Goal: Task Accomplishment & Management: Complete application form

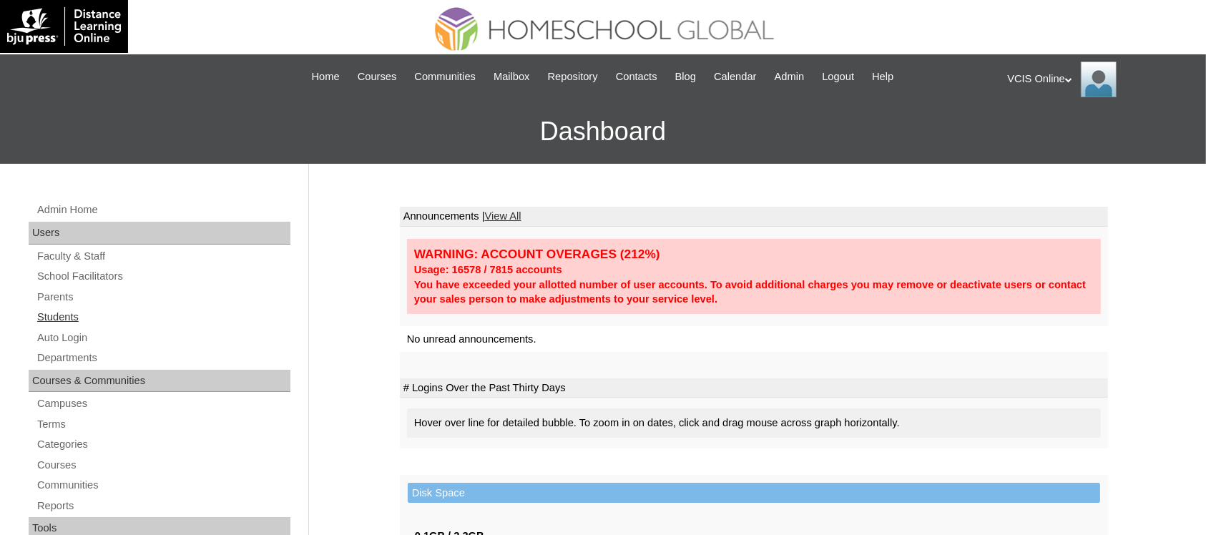
click at [79, 316] on link "Students" at bounding box center [163, 317] width 255 height 18
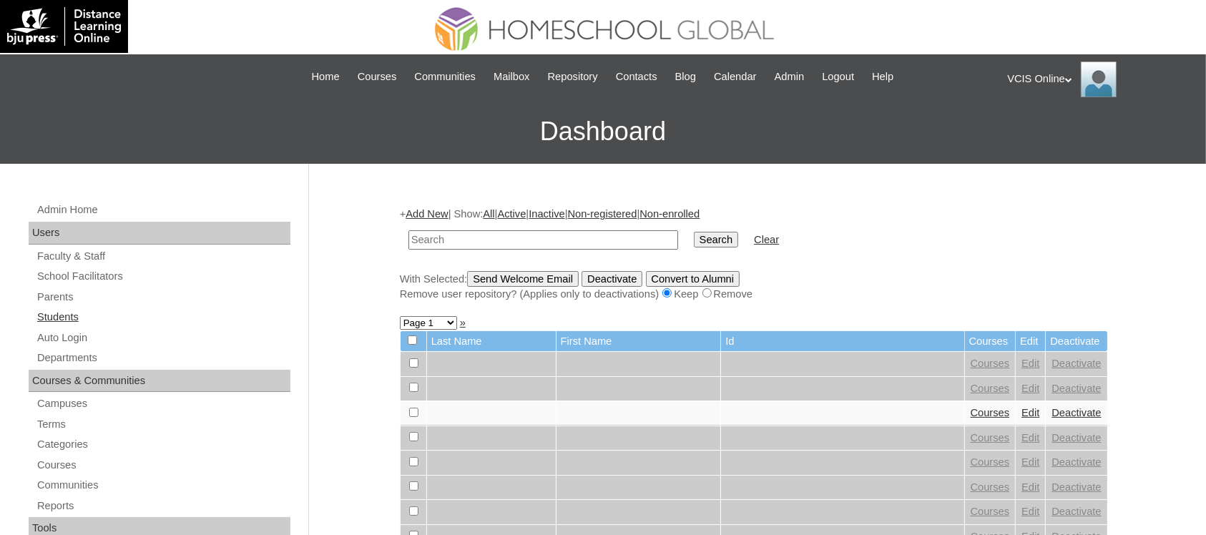
click at [69, 308] on link "Students" at bounding box center [163, 317] width 255 height 18
paste input "VCIS018-7C-SA2025"
type input "VCIS018-7C-SA2025"
click at [694, 232] on input "Search" at bounding box center [716, 240] width 44 height 16
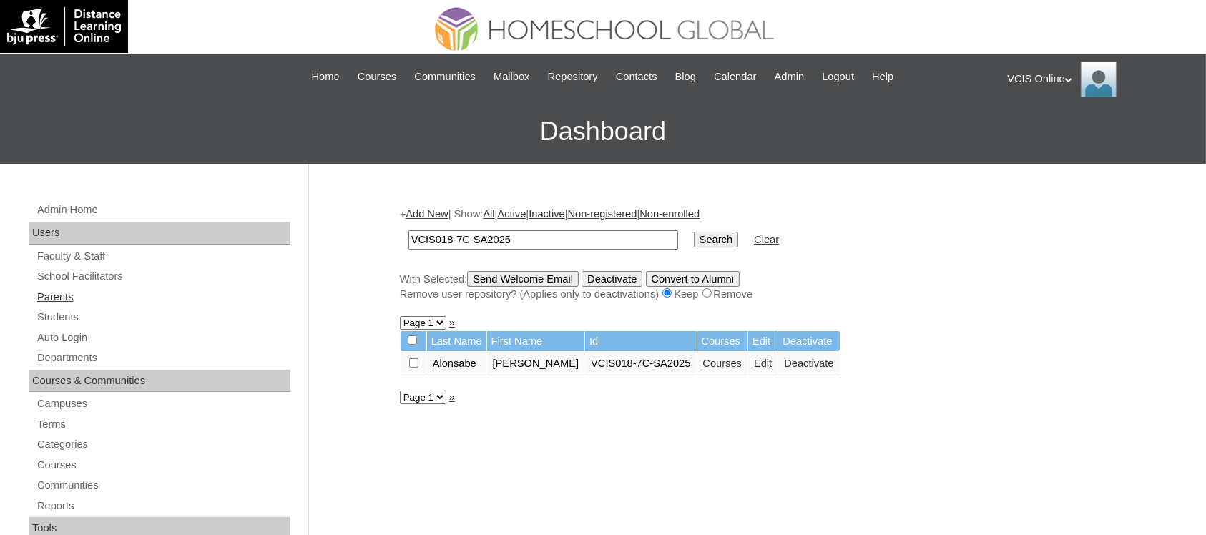
click at [62, 297] on link "Parents" at bounding box center [163, 297] width 255 height 18
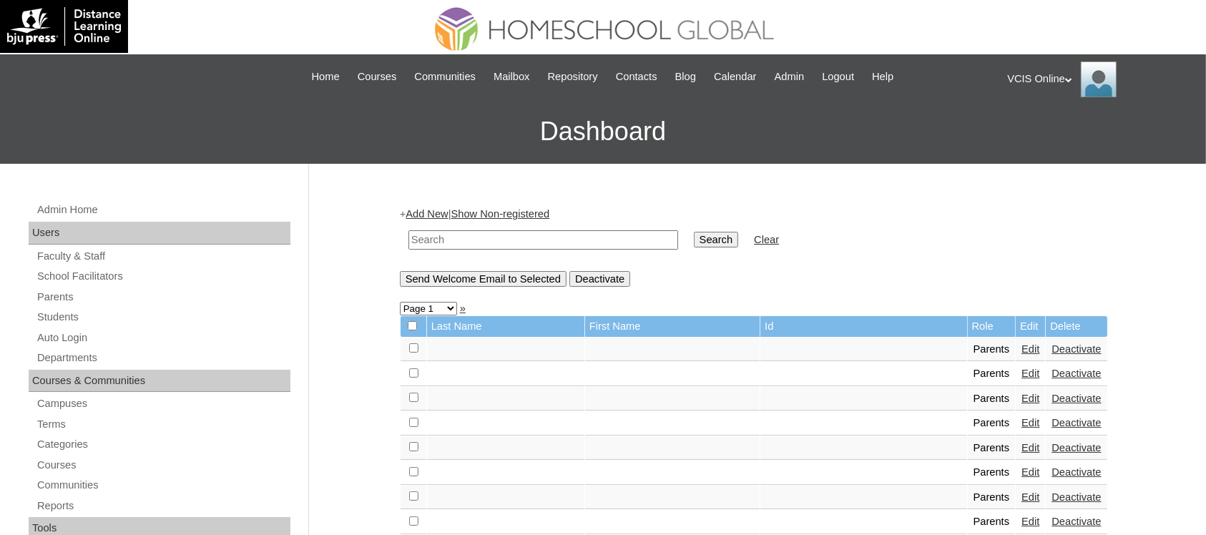
click at [473, 237] on input "text" at bounding box center [543, 239] width 270 height 19
click at [418, 208] on link "Add New" at bounding box center [426, 213] width 42 height 11
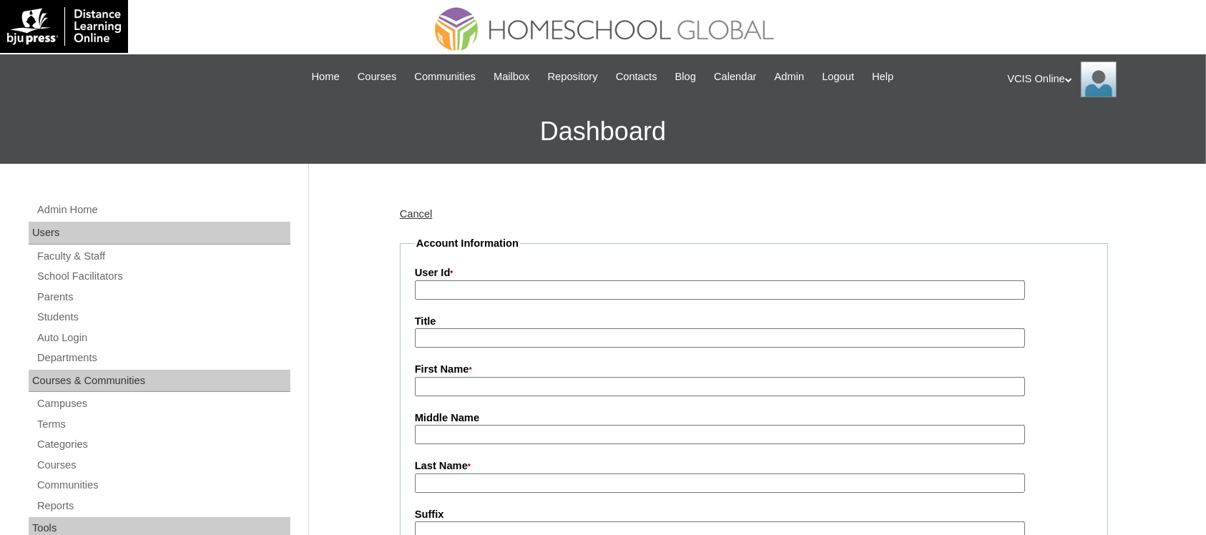
click at [449, 295] on input "User Id *" at bounding box center [720, 289] width 610 height 19
paste input "VCIS019-7C-PA2025"
type input "VCIS019-7C-PA2025"
click at [529, 383] on input "First Name *" at bounding box center [720, 386] width 610 height 19
paste input "Rachel Adriano"
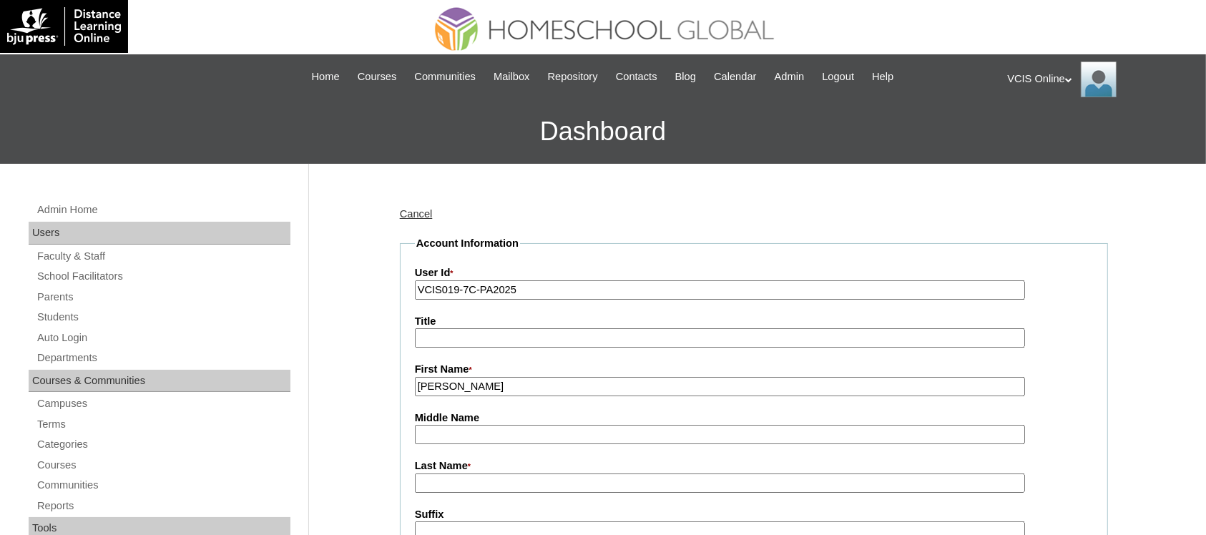
type input "Rachel"
click at [518, 485] on input "Last Name *" at bounding box center [720, 482] width 610 height 19
paste input "Rachel Adriano"
type input "R"
paste input "Rachel Adriano"
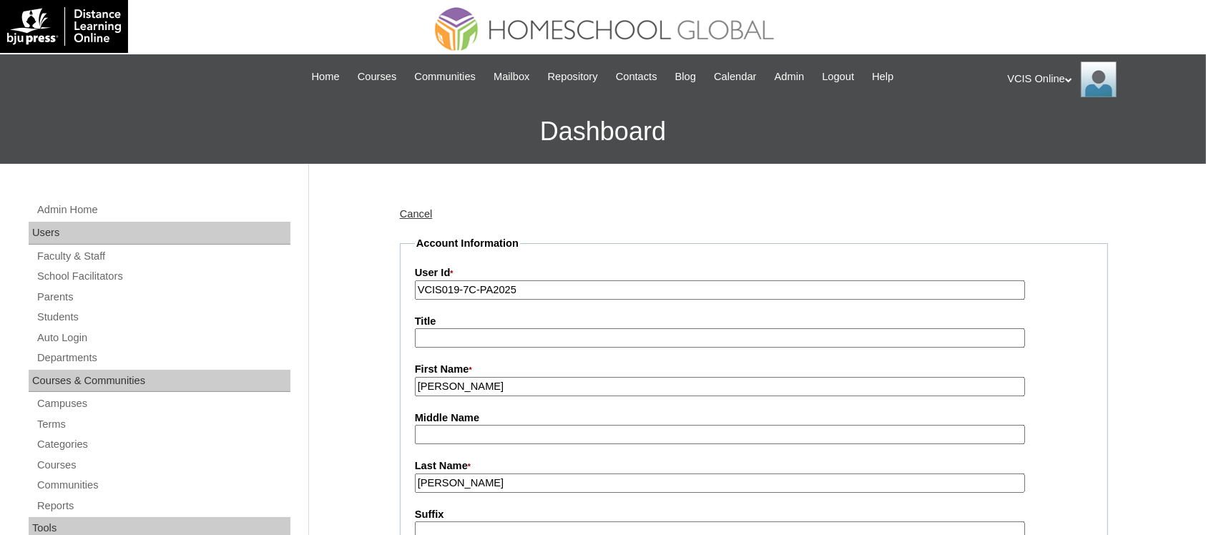
click at [459, 473] on input "Rachel Adriano" at bounding box center [720, 482] width 610 height 19
drag, startPoint x: 459, startPoint y: 473, endPoint x: 375, endPoint y: 473, distance: 83.7
click at [486, 474] on input "Adriano" at bounding box center [720, 482] width 610 height 19
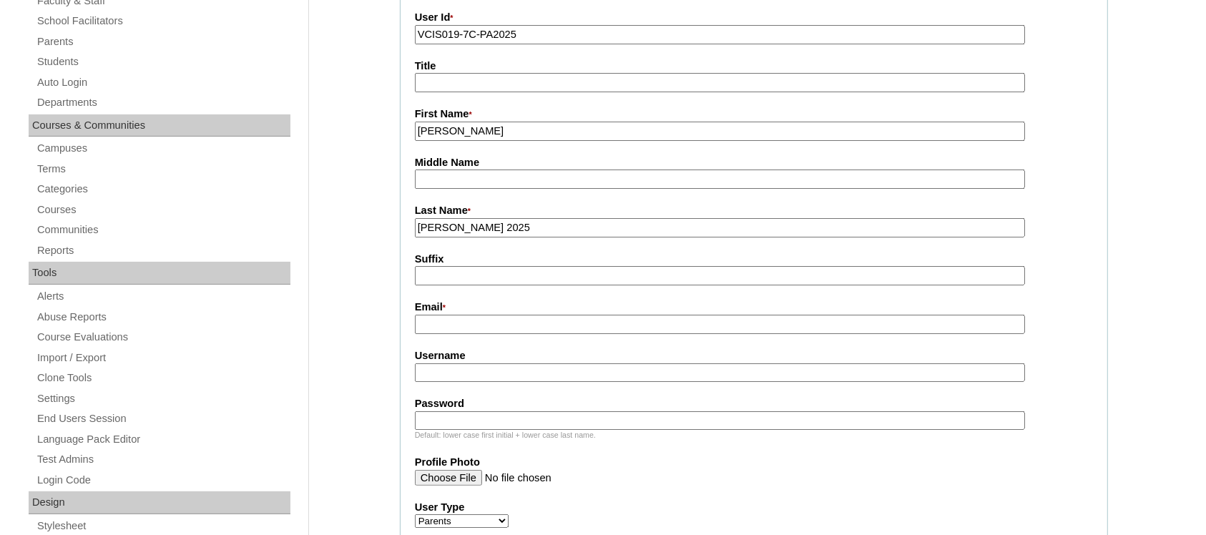
scroll to position [256, 0]
type input "Adriano 2025"
click at [451, 323] on input "Email *" at bounding box center [720, 323] width 610 height 19
paste input "ytbb777@yahoo.com"
type input "ytbb777@yahoo.com"
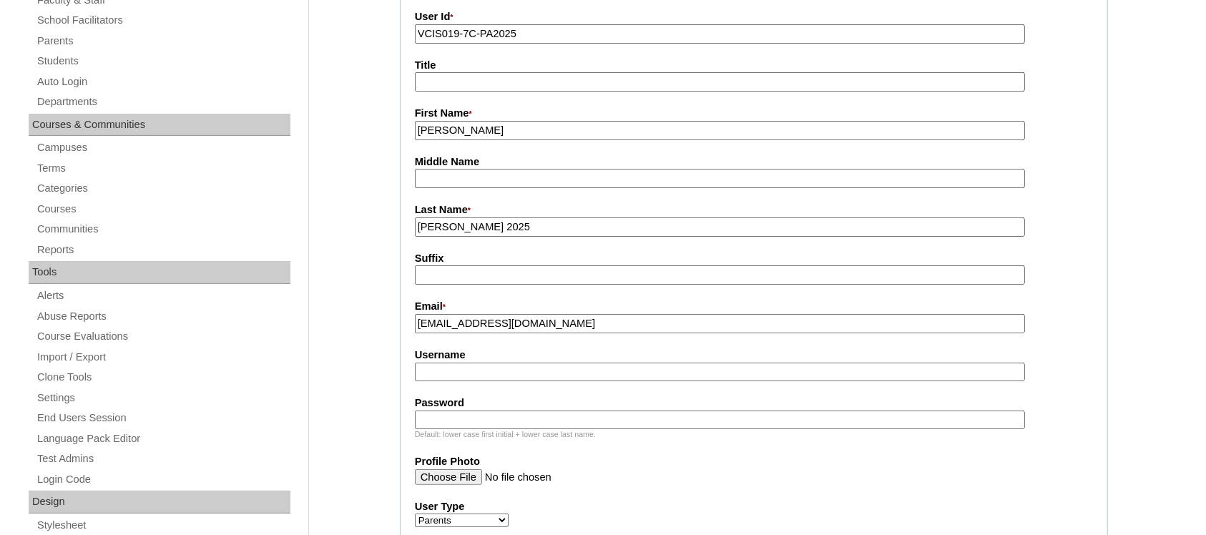
click at [520, 363] on input "Username" at bounding box center [720, 372] width 610 height 19
paste input "radriano2025"
type input "radriano2025"
click at [458, 413] on input "Password" at bounding box center [720, 419] width 610 height 19
paste input "HjdRQG"
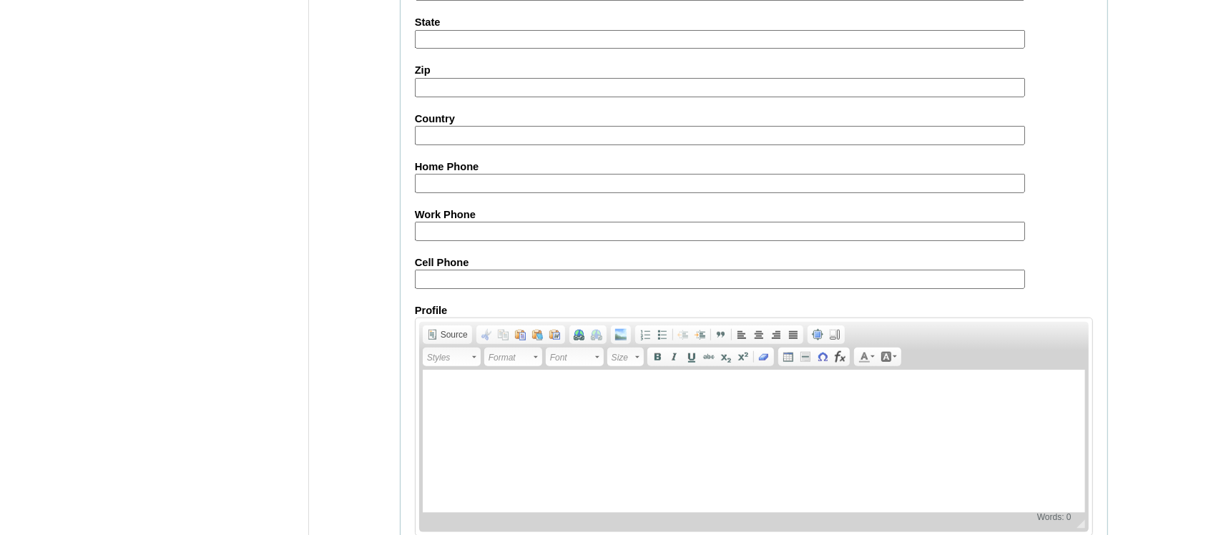
scroll to position [1368, 0]
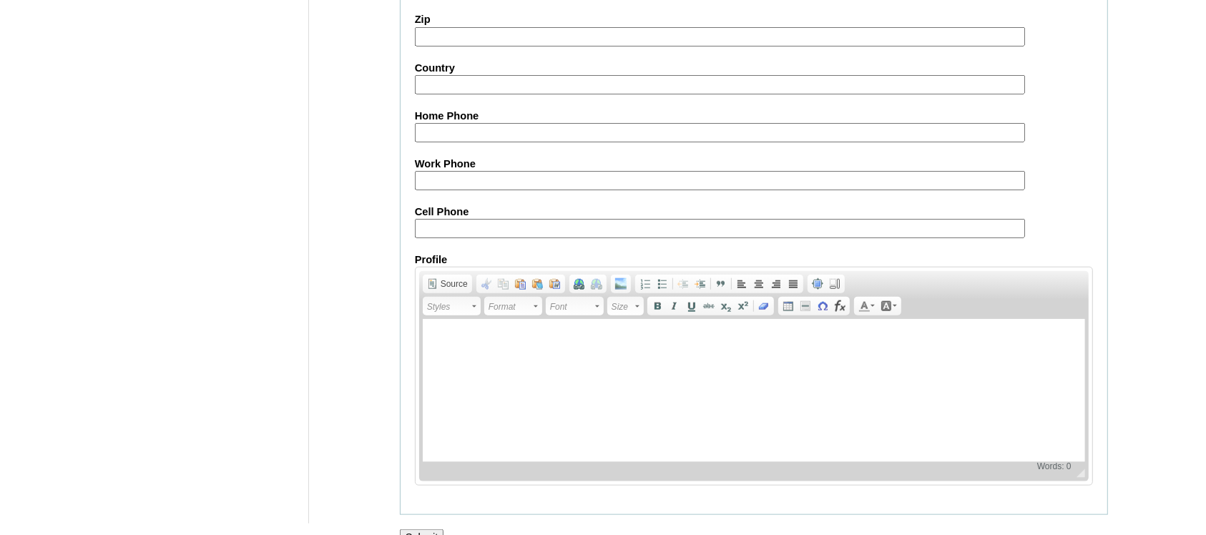
type input "HjdRQG"
click at [423, 529] on input "Submit" at bounding box center [422, 537] width 44 height 16
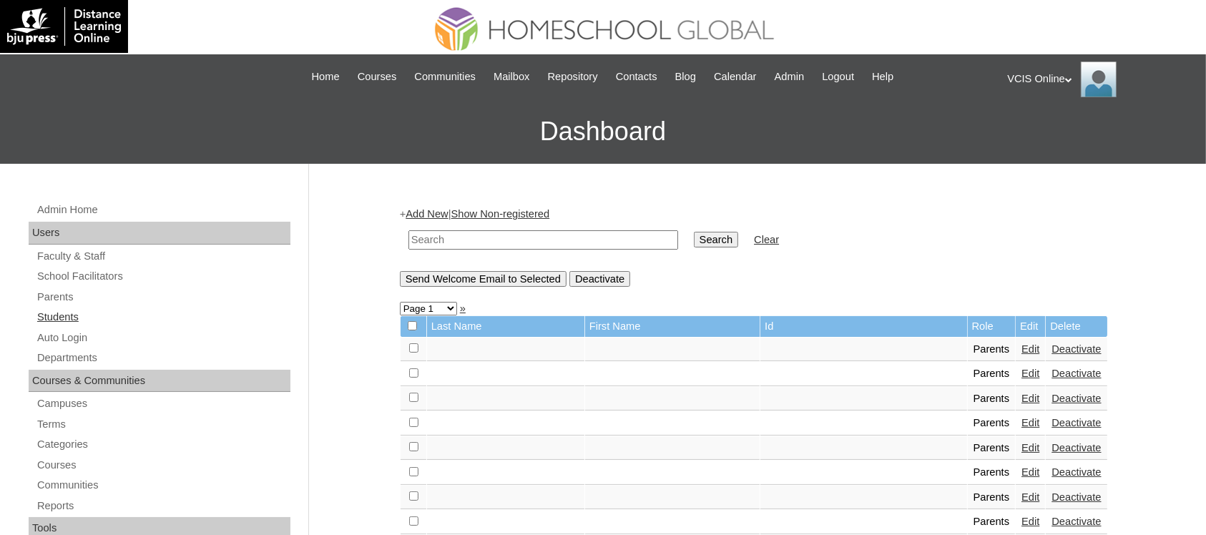
click at [76, 311] on link "Students" at bounding box center [163, 317] width 255 height 18
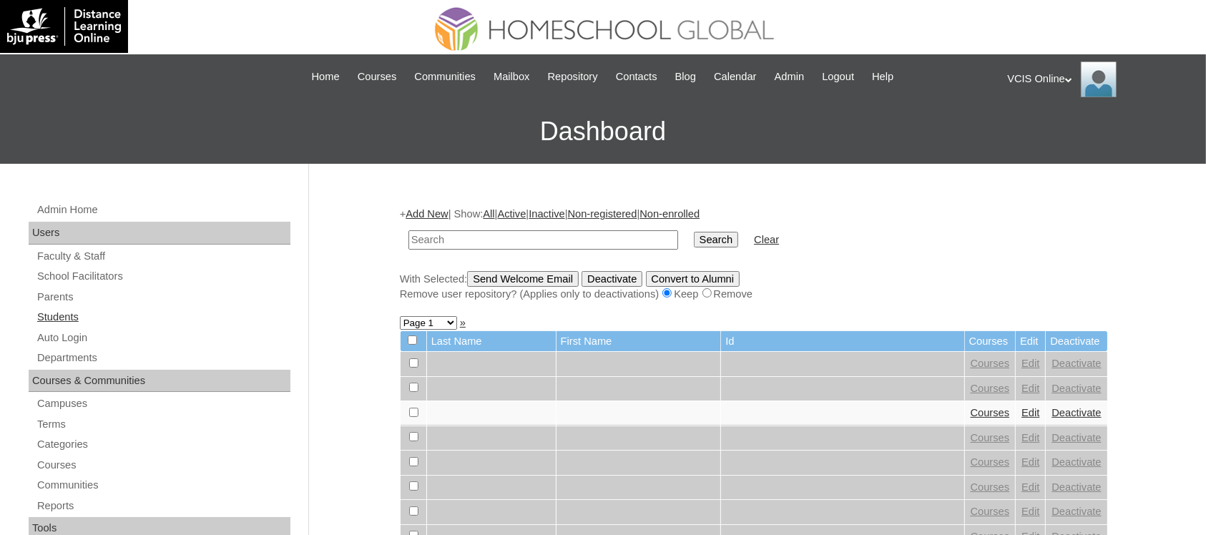
click at [64, 313] on link "Students" at bounding box center [163, 317] width 255 height 18
click at [448, 211] on link "Add New" at bounding box center [426, 213] width 42 height 11
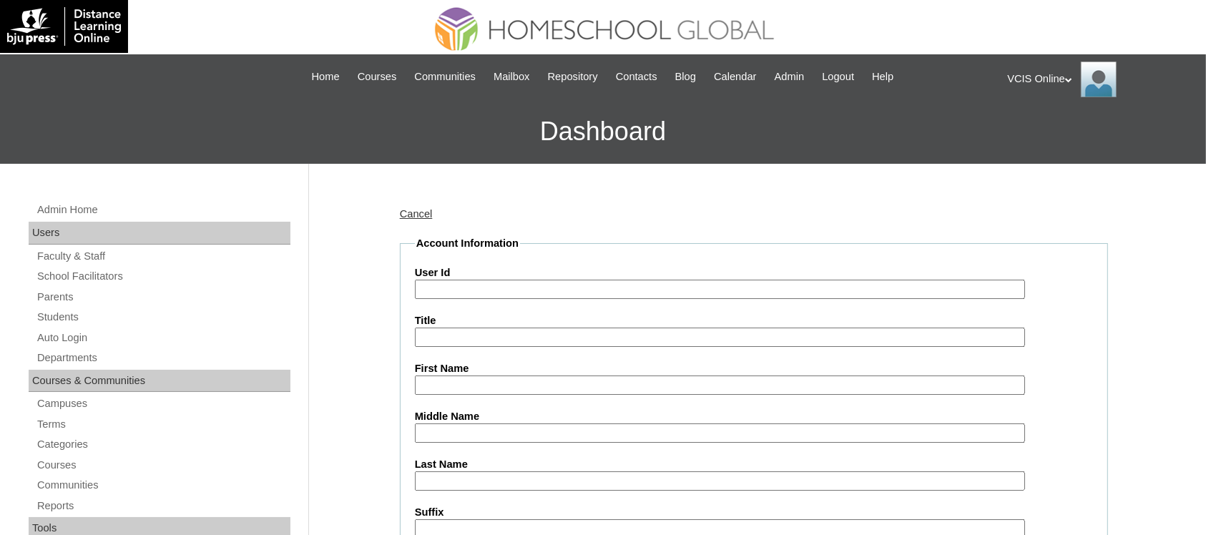
click at [477, 284] on input "User Id" at bounding box center [720, 289] width 610 height 19
paste input "VCIS019-7C-SA2025"
type input "VCIS019-7C-SA2025"
click at [501, 375] on input "First Name" at bounding box center [720, 384] width 610 height 19
paste input "Rolf-johann Immanuel Adriano See"
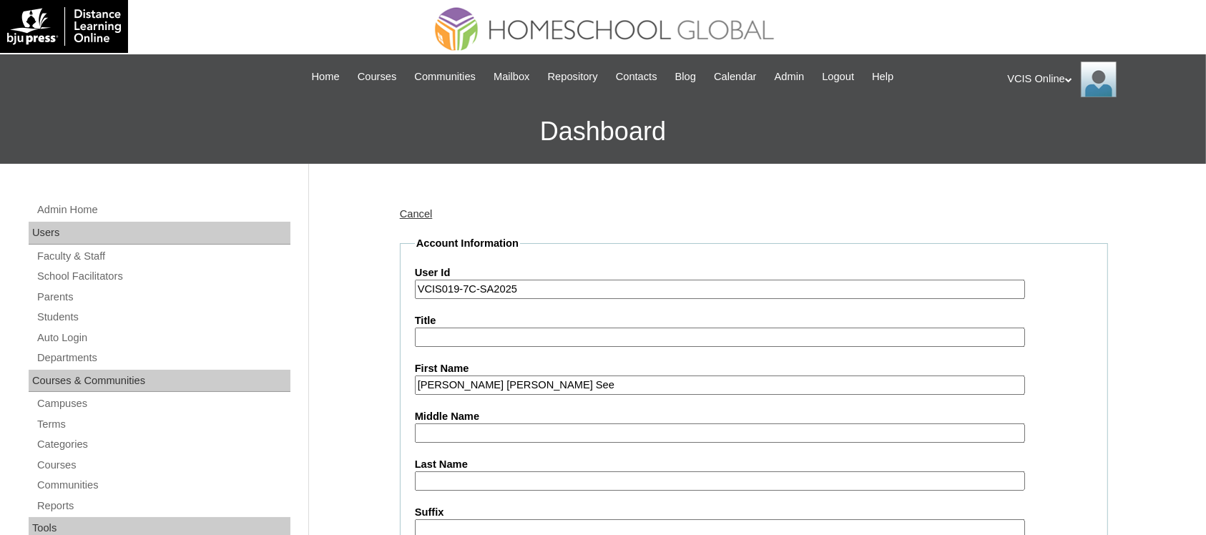
drag, startPoint x: 652, startPoint y: 380, endPoint x: 533, endPoint y: 381, distance: 119.4
click at [533, 381] on input "Rolf-johann Immanuel Adriano See" at bounding box center [720, 384] width 610 height 19
type input "Rolf-johann Immanuel"
click at [496, 471] on input "Last Name" at bounding box center [720, 480] width 610 height 19
paste input "Adriano See"
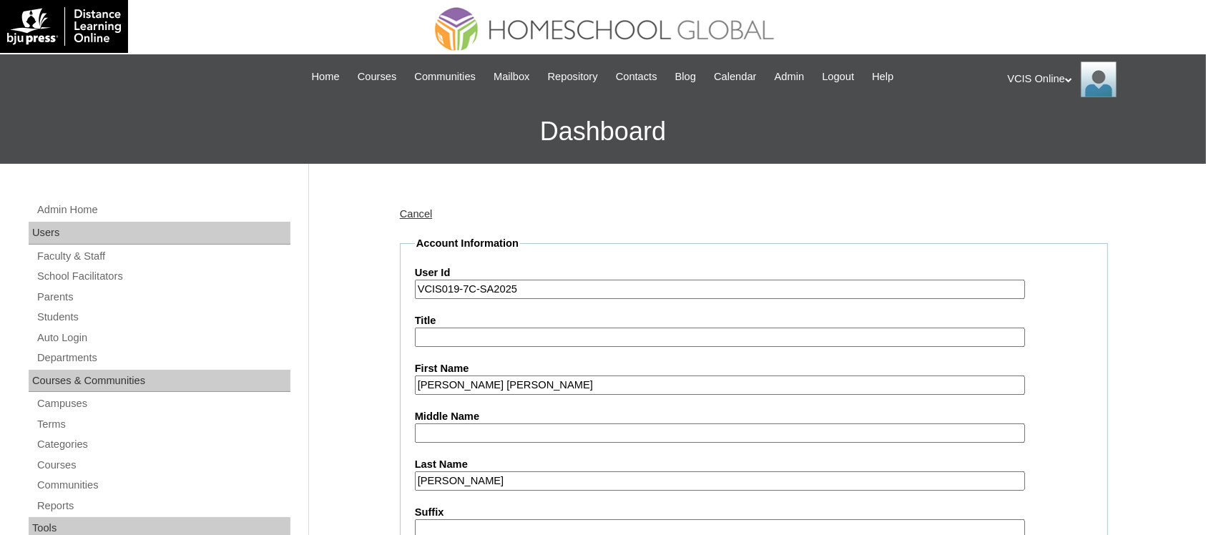
drag, startPoint x: 460, startPoint y: 476, endPoint x: 381, endPoint y: 458, distance: 80.5
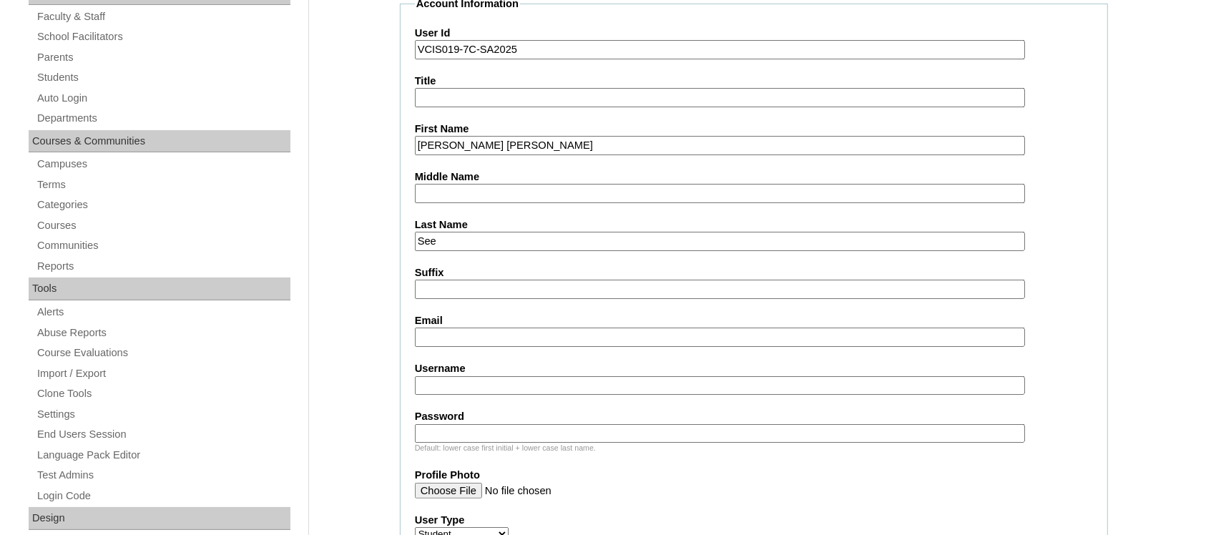
scroll to position [276, 0]
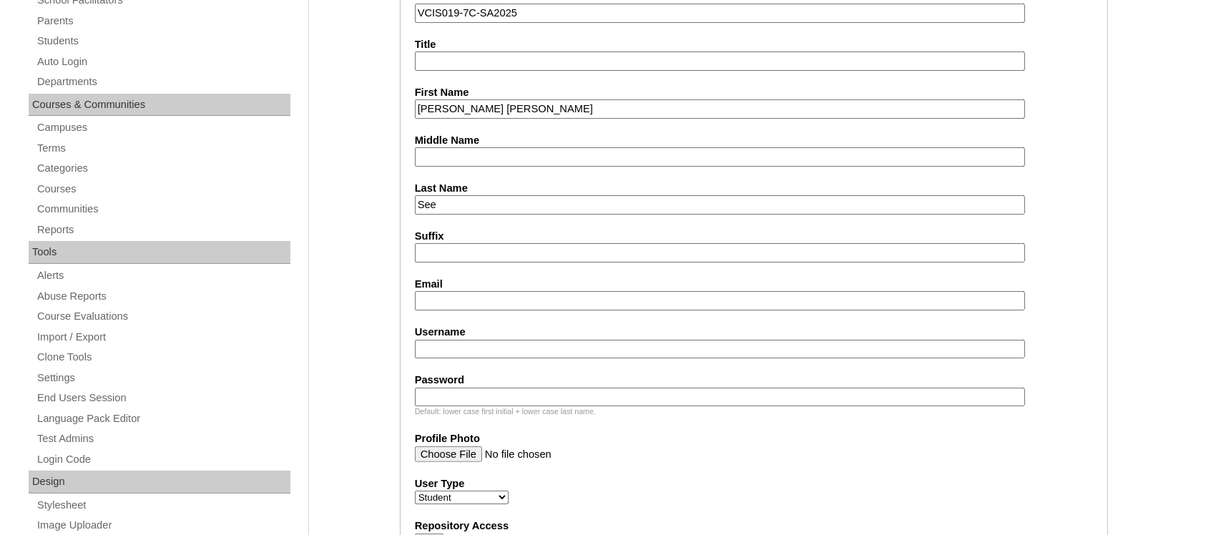
type input "See"
click at [488, 291] on input "Email" at bounding box center [720, 300] width 610 height 19
paste input "rjsee.student@vcis.edu.ph"
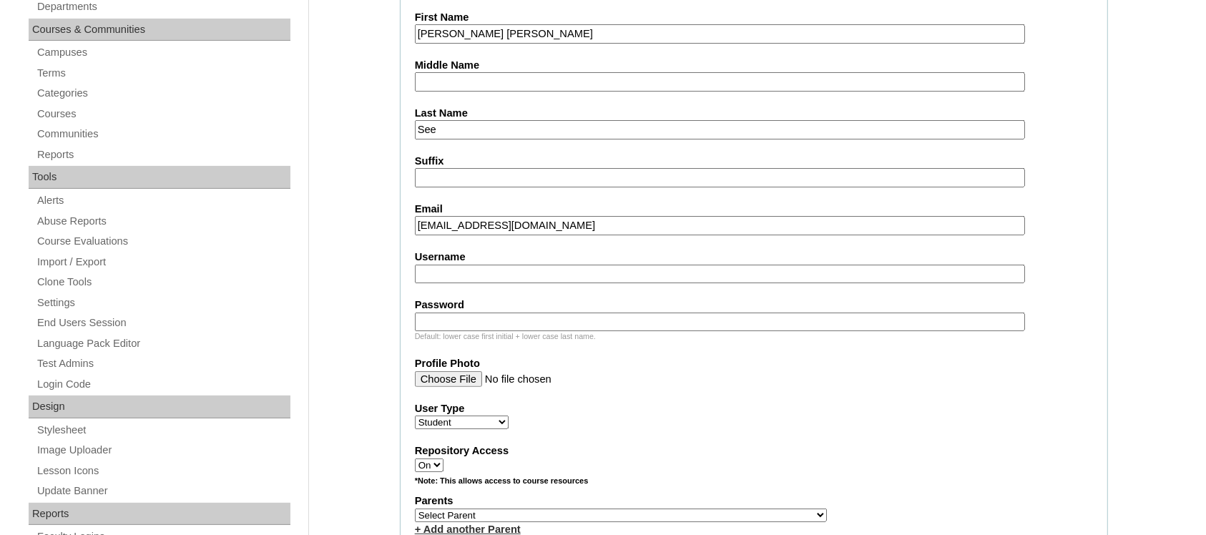
scroll to position [352, 0]
type input "rjsee.student@vcis.edu.ph"
click at [566, 264] on input "Username" at bounding box center [720, 273] width 610 height 19
paste input "rolf-johann.see2025"
type input "rolf-johann.see2025"
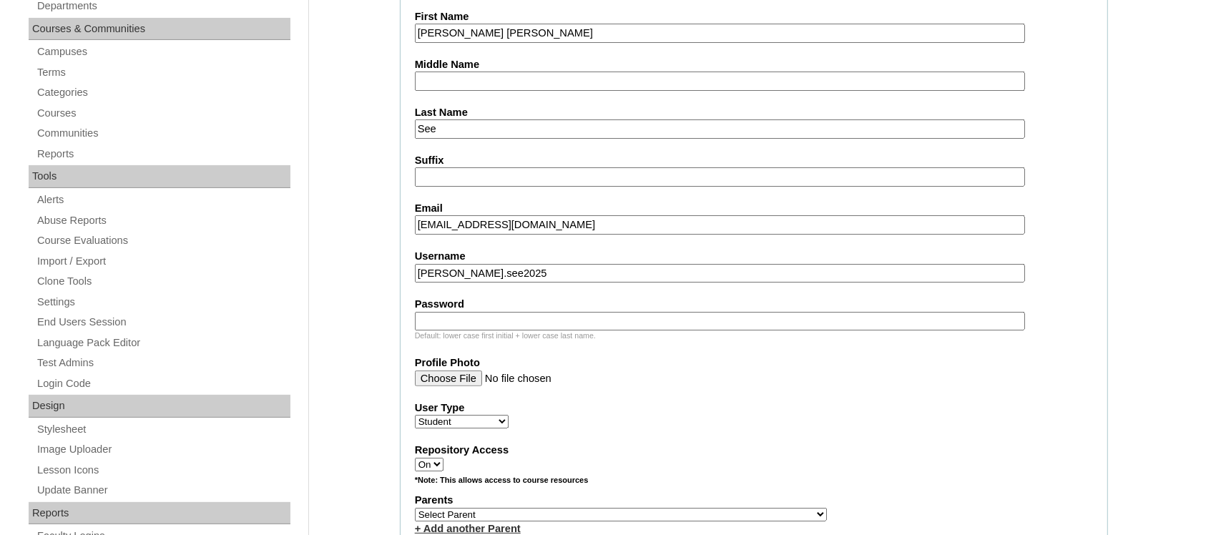
click at [438, 297] on label "Password" at bounding box center [754, 304] width 678 height 15
click at [438, 312] on input "Password" at bounding box center [720, 321] width 610 height 19
paste input "MnLeAH"
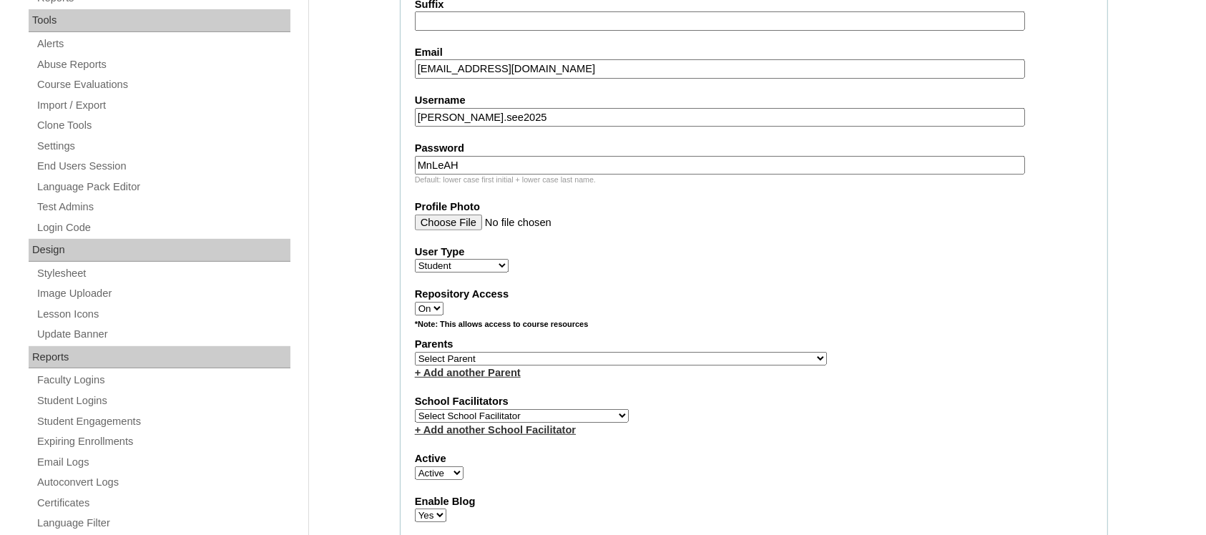
scroll to position [511, 0]
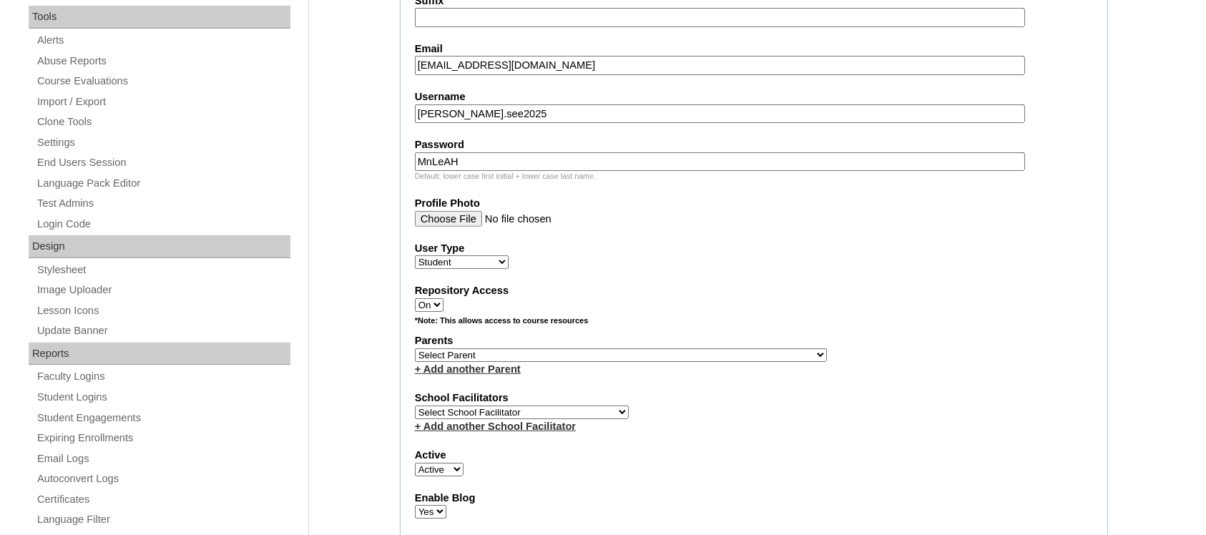
type input "MnLeAH"
click at [455, 348] on select "Select Parent , , , , , , , , , , , , , , , , , , , , , , , , , , , , , , , , ,…" at bounding box center [621, 355] width 412 height 14
select select "43711"
click at [415, 348] on select "Select Parent , , , , , , , , , , , , , , , , , , , , , , , , , , , , , , , , ,…" at bounding box center [621, 355] width 412 height 14
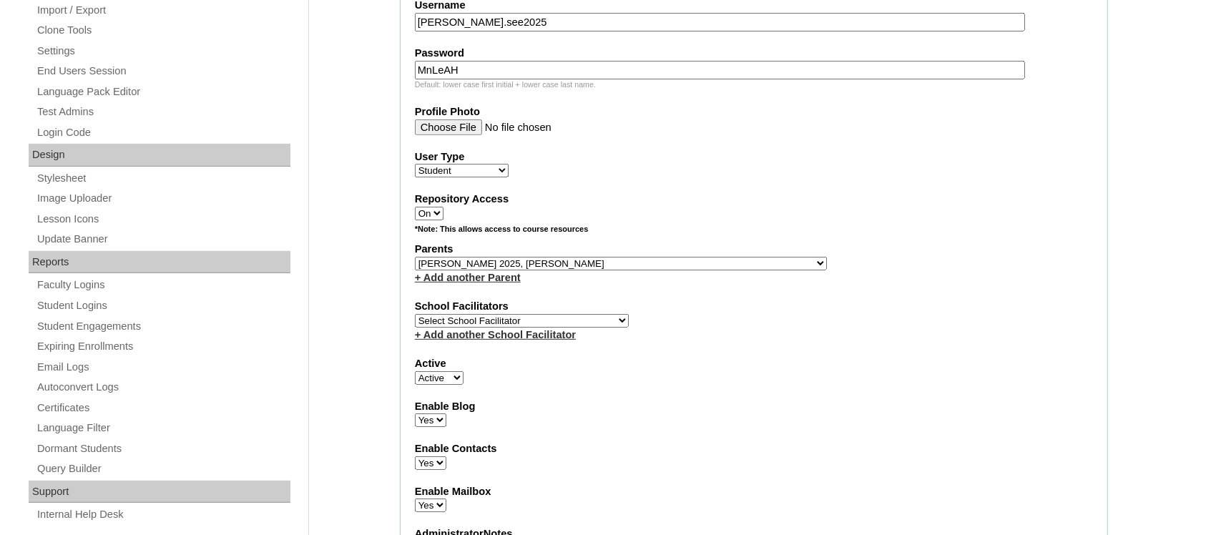
scroll to position [604, 0]
click at [544, 313] on select "Select School Facilitator Norman Añain Ruffa Abadijas Mary Abella Gloryfe Abion…" at bounding box center [522, 320] width 214 height 14
select select "42182"
click at [415, 313] on select "Select School Facilitator Norman Añain Ruffa Abadijas Mary Abella Gloryfe Abion…" at bounding box center [522, 320] width 214 height 14
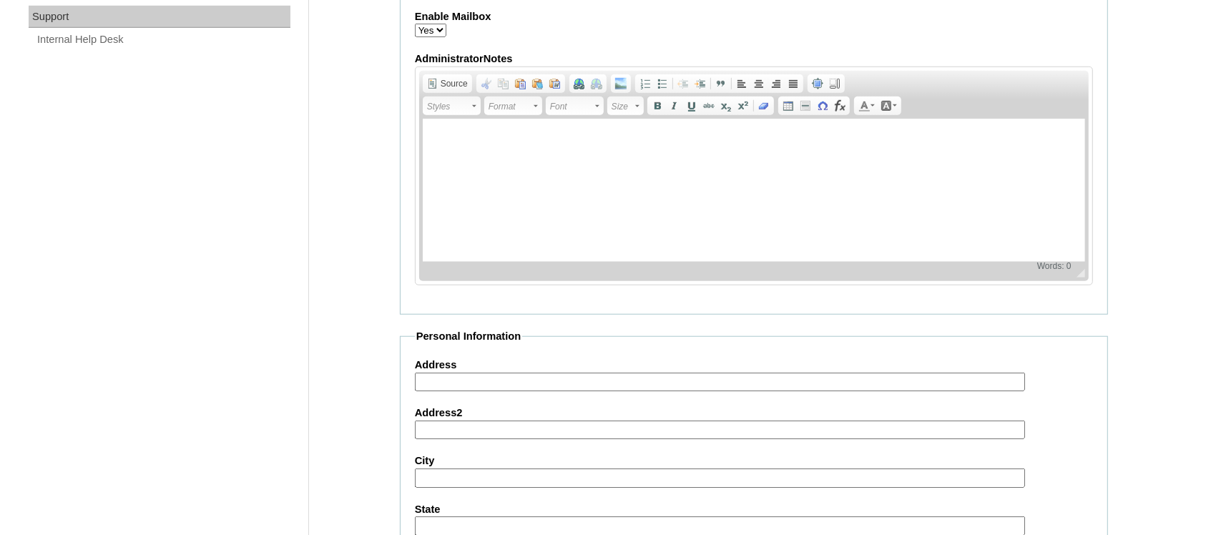
scroll to position [1610, 0]
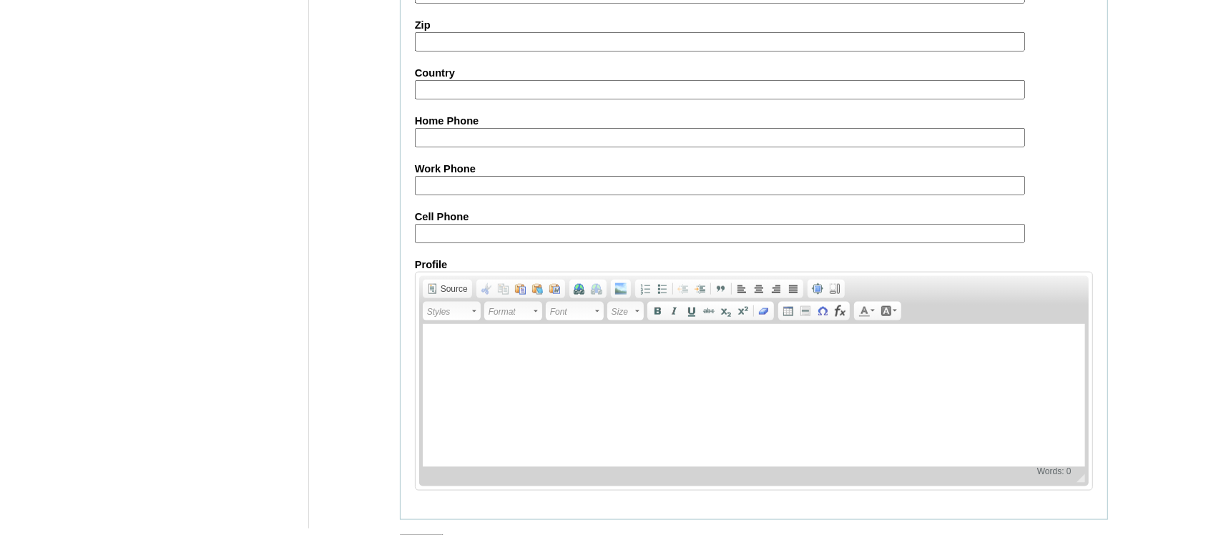
click at [418, 534] on input "Submit" at bounding box center [422, 542] width 44 height 16
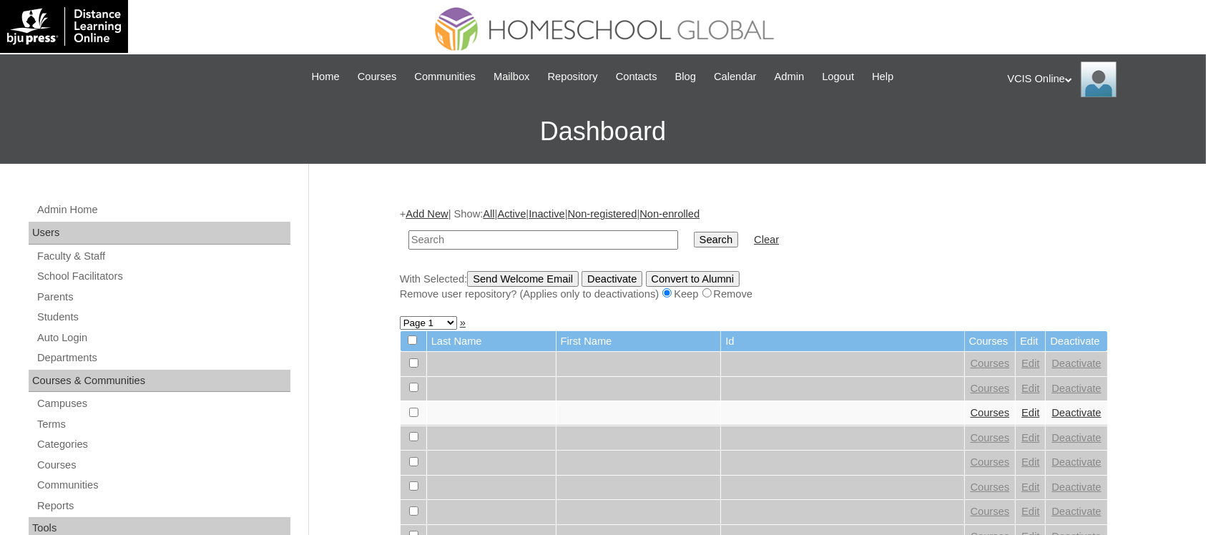
paste input "VCIS019-7C-SA2025"
type input "VCIS019-7C-SA2025"
click at [694, 232] on input "Search" at bounding box center [716, 240] width 44 height 16
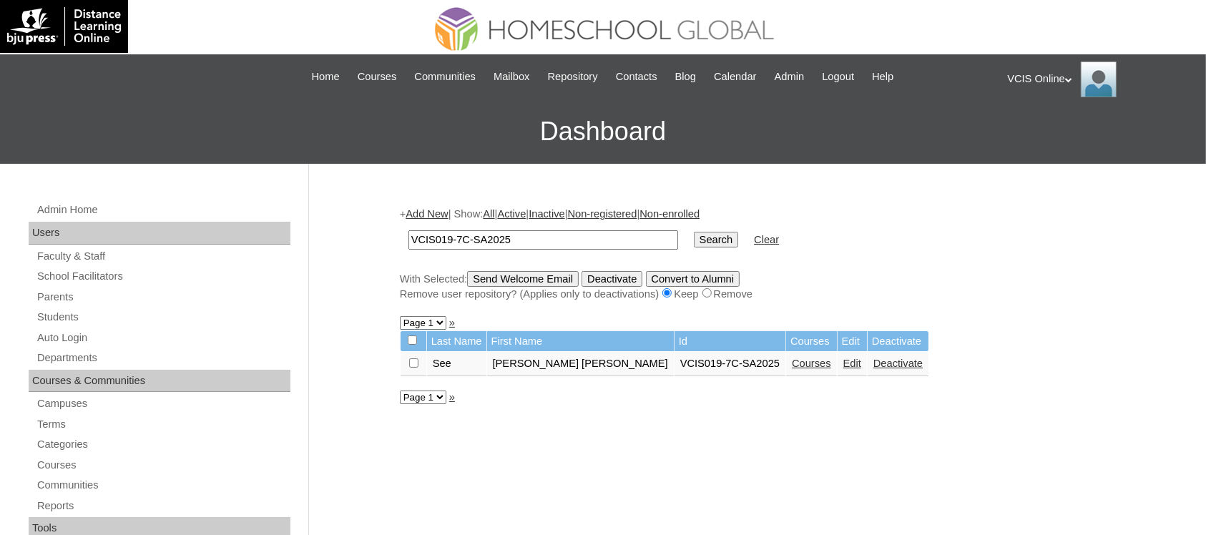
click at [792, 361] on link "Courses" at bounding box center [811, 363] width 39 height 11
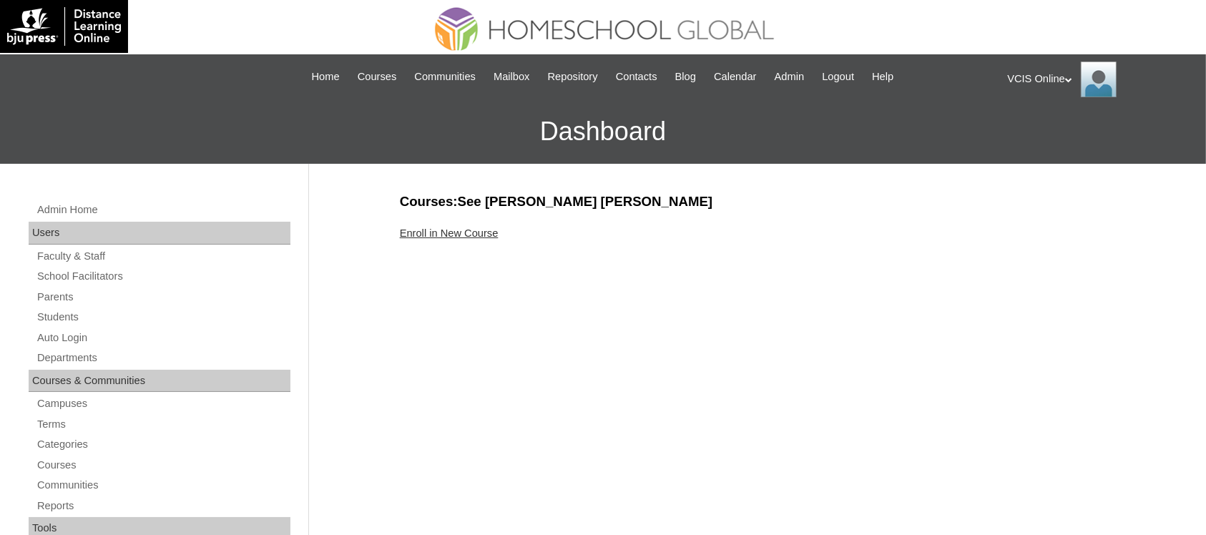
click at [476, 227] on link "Enroll in New Course" at bounding box center [449, 232] width 99 height 11
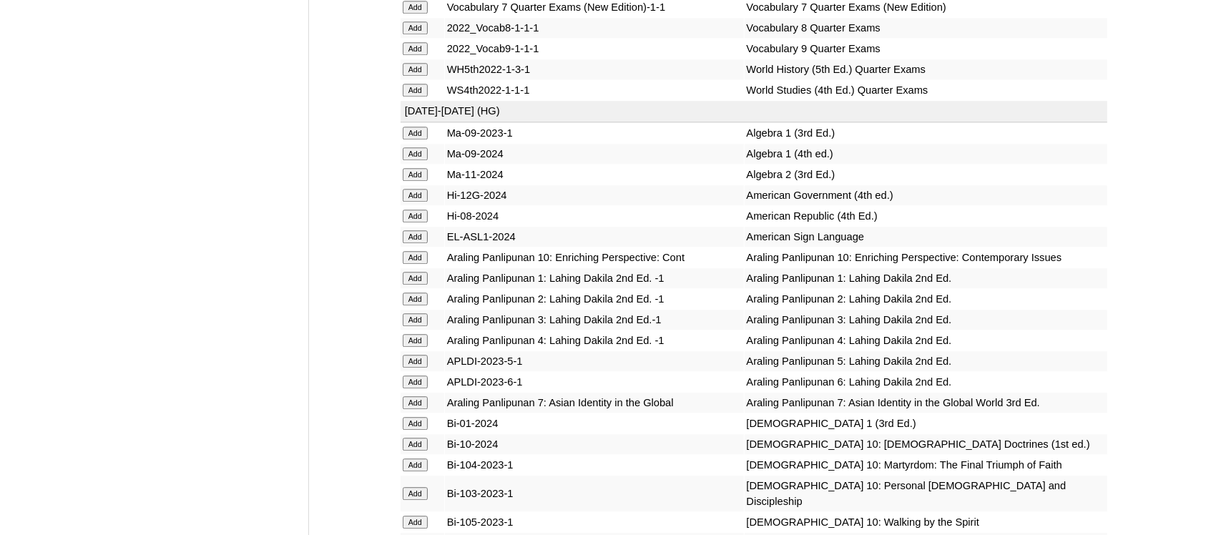
scroll to position [3265, 0]
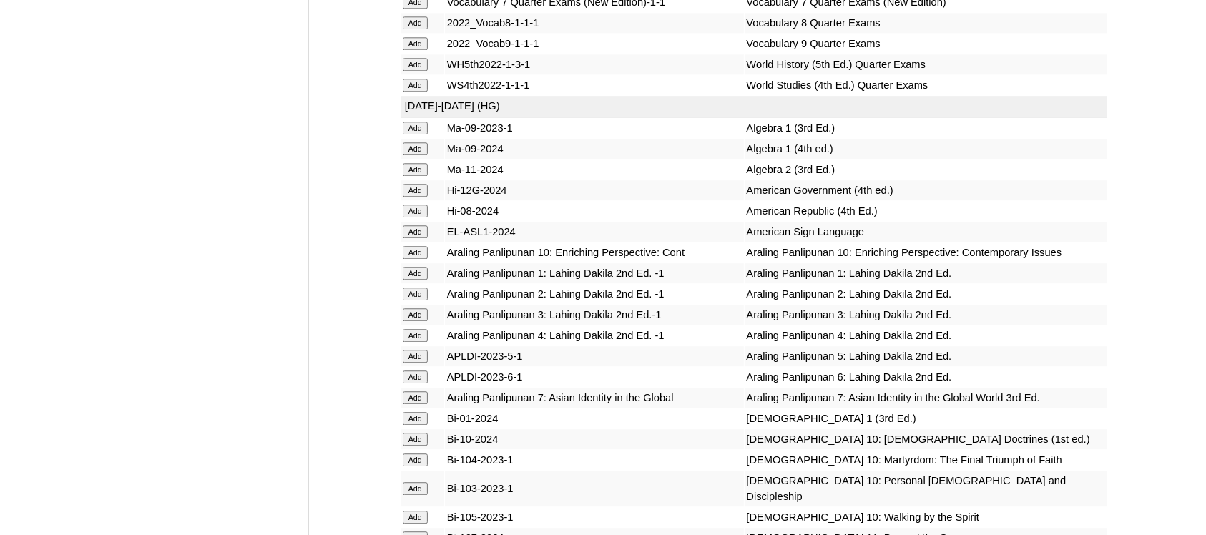
click at [420, 391] on input "Add" at bounding box center [415, 397] width 25 height 13
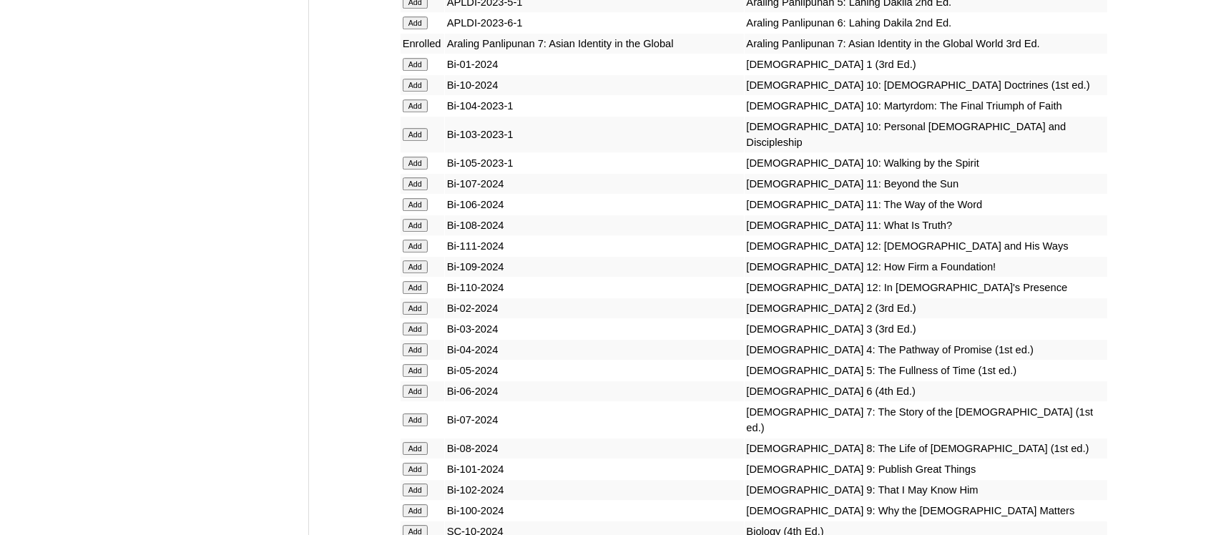
scroll to position [3619, 0]
click at [416, 413] on input "Add" at bounding box center [415, 419] width 25 height 13
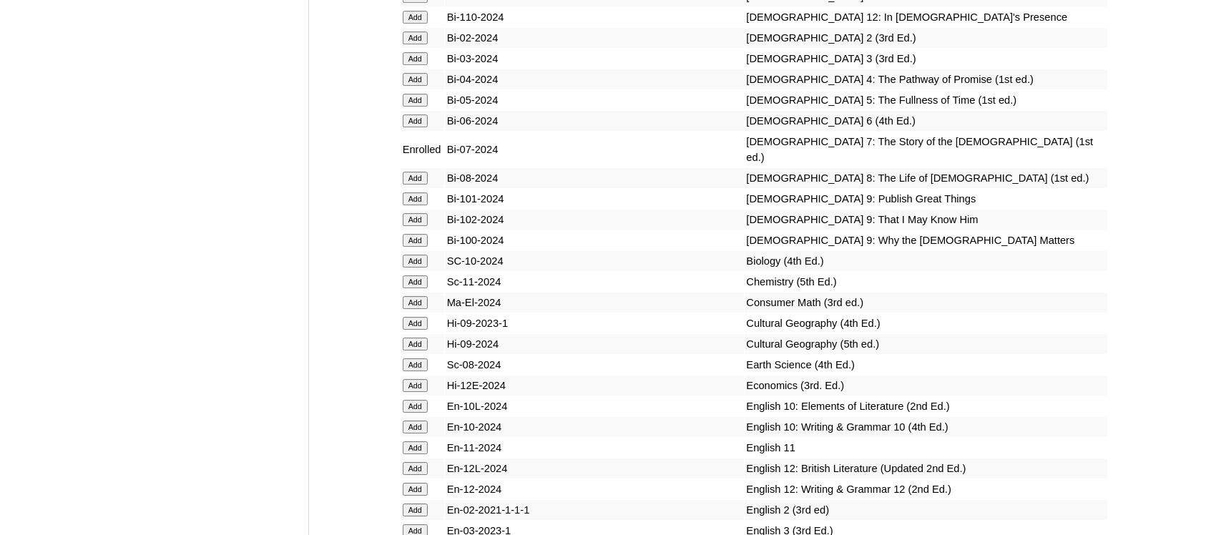
scroll to position [3897, 0]
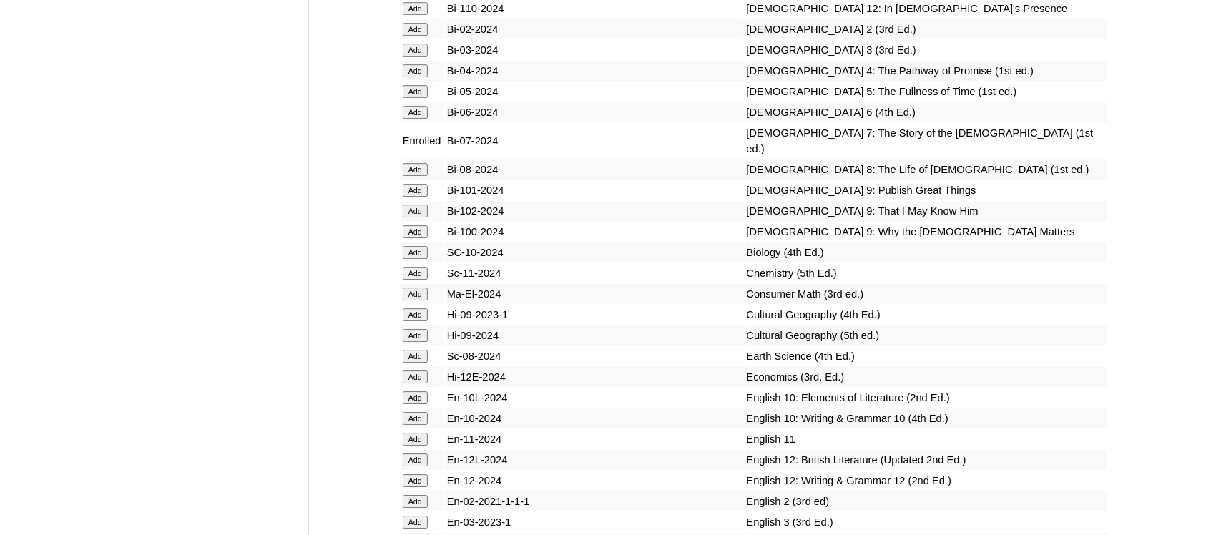
click at [420, 350] on input "Add" at bounding box center [415, 356] width 25 height 13
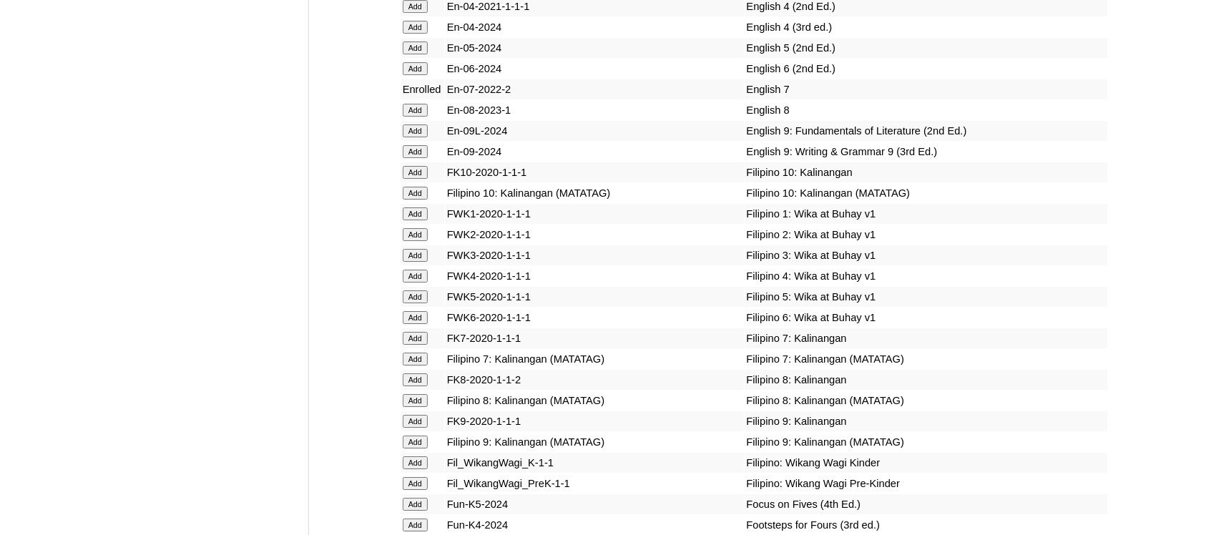
scroll to position [4435, 0]
click at [419, 351] on input "Add" at bounding box center [415, 357] width 25 height 13
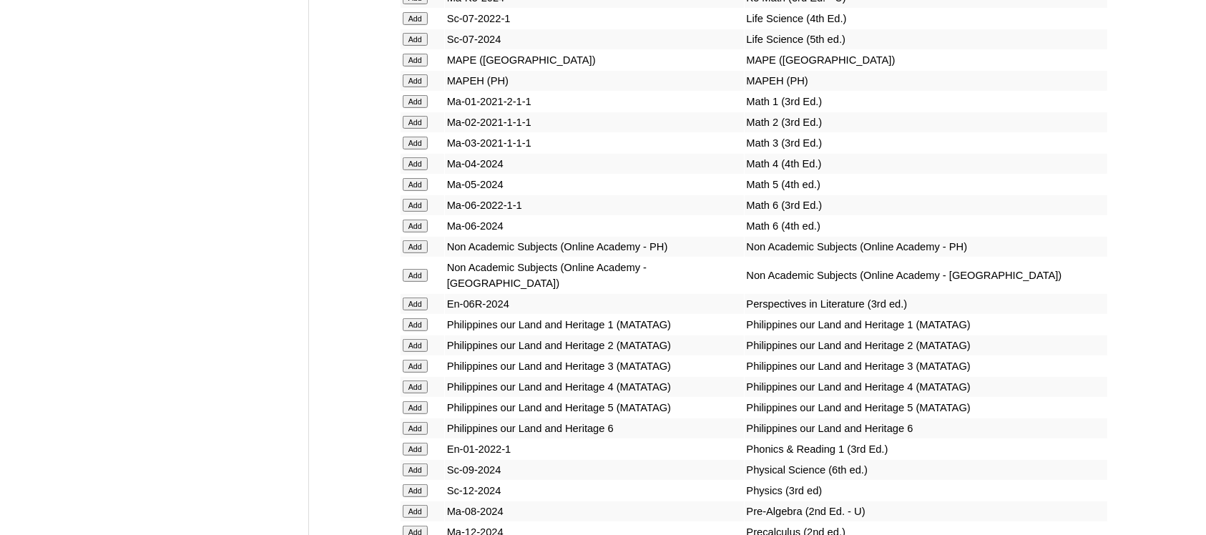
scroll to position [5357, 0]
click at [406, 503] on input "Add" at bounding box center [415, 509] width 25 height 13
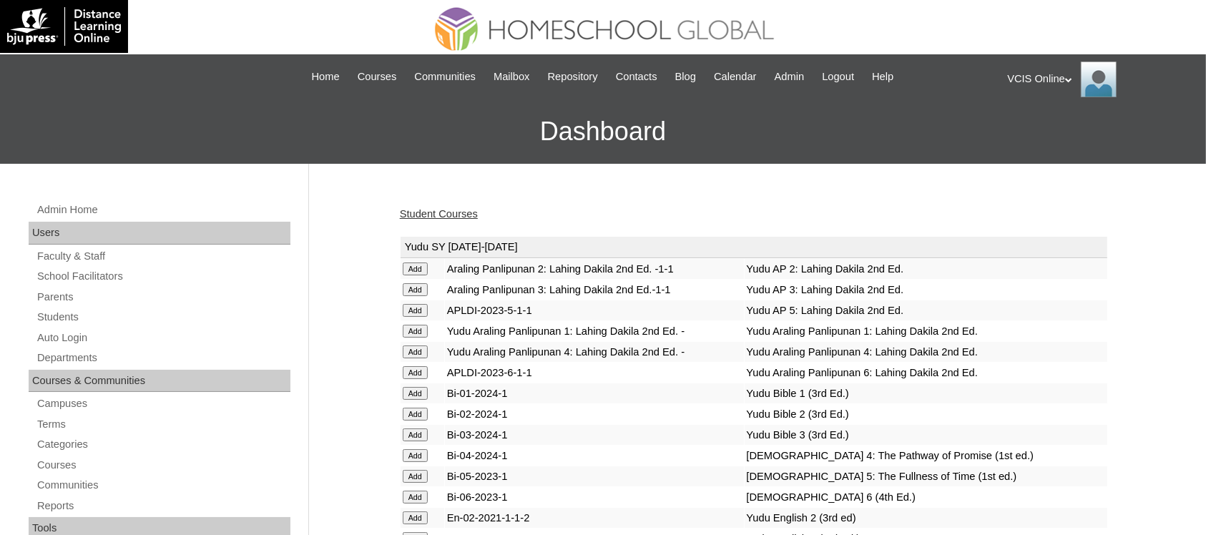
click at [449, 213] on link "Student Courses" at bounding box center [439, 213] width 78 height 11
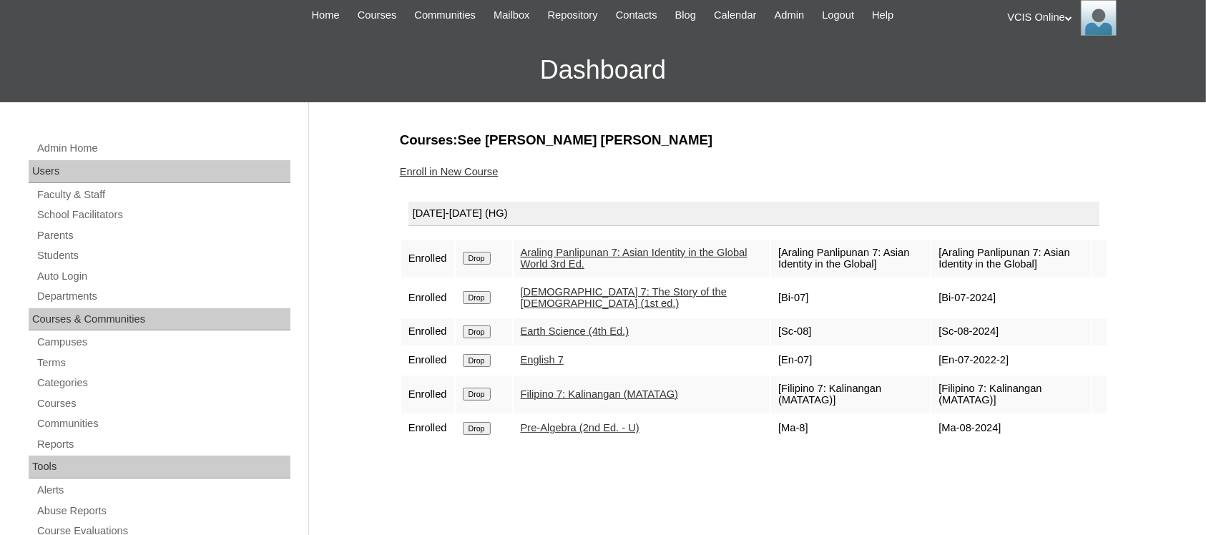
scroll to position [62, 0]
